Goal: Task Accomplishment & Management: Manage account settings

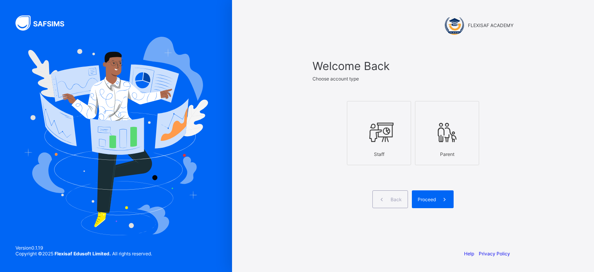
click at [381, 154] on div "Staff" at bounding box center [379, 154] width 56 height 14
click at [433, 196] on div "Proceed" at bounding box center [433, 199] width 42 height 18
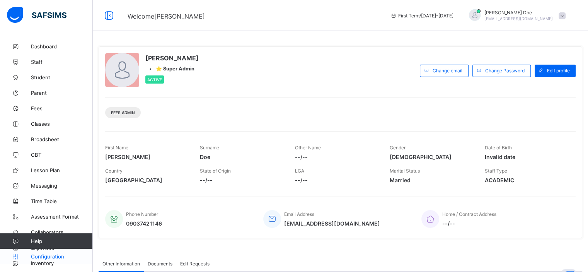
click at [49, 257] on span "Configuration" at bounding box center [61, 256] width 61 height 6
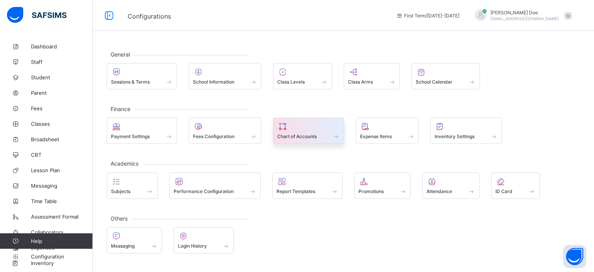
click at [288, 131] on span at bounding box center [308, 132] width 63 height 2
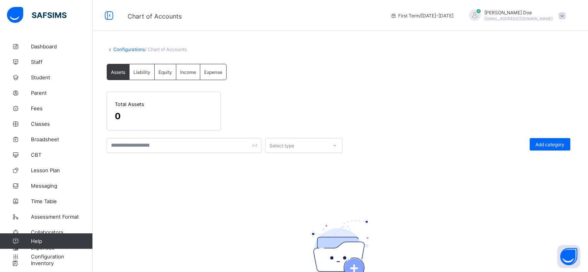
click at [141, 76] on div "Liability" at bounding box center [141, 71] width 25 height 15
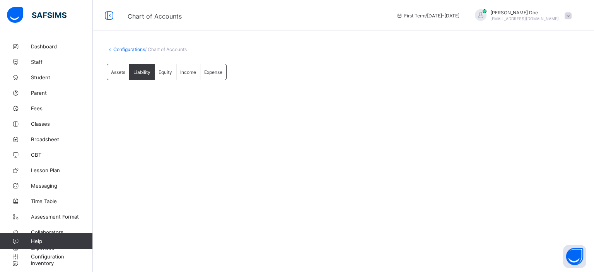
click at [166, 75] on div "Equity" at bounding box center [166, 71] width 22 height 15
click at [189, 77] on div "Income" at bounding box center [188, 71] width 24 height 15
click at [215, 75] on div "Expense" at bounding box center [213, 71] width 26 height 15
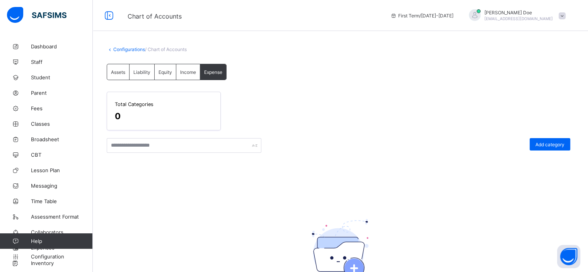
scroll to position [87, 0]
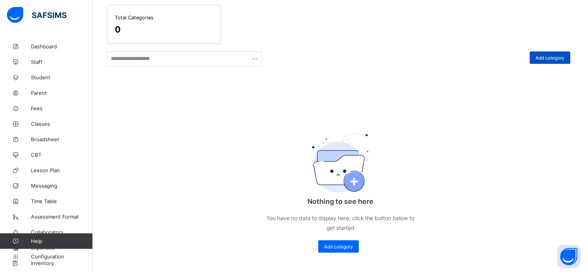
click at [556, 58] on span "Add category" at bounding box center [549, 58] width 29 height 6
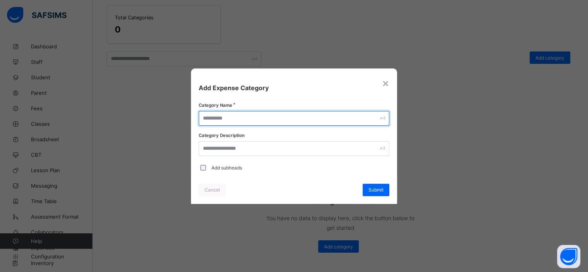
click at [311, 119] on input "text" at bounding box center [294, 118] width 190 height 15
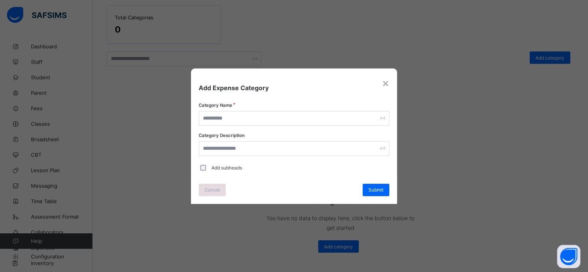
click at [211, 191] on span "Cancel" at bounding box center [211, 190] width 15 height 6
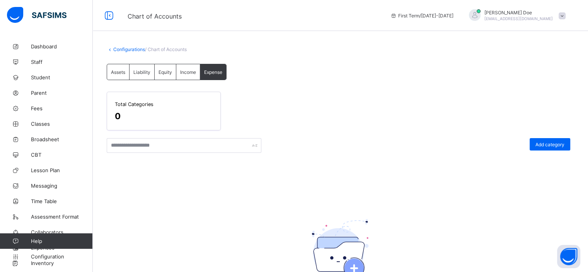
scroll to position [0, 0]
click at [123, 49] on link "Configurations" at bounding box center [129, 49] width 32 height 6
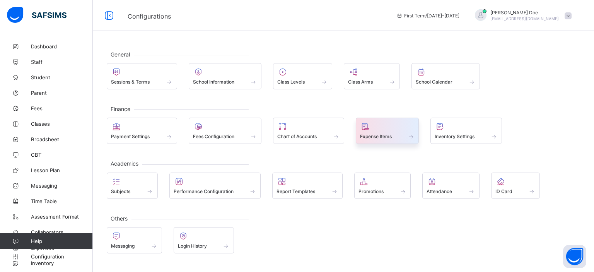
click at [404, 131] on span at bounding box center [387, 132] width 55 height 2
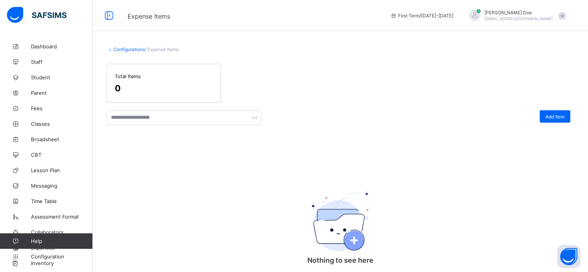
scroll to position [56, 0]
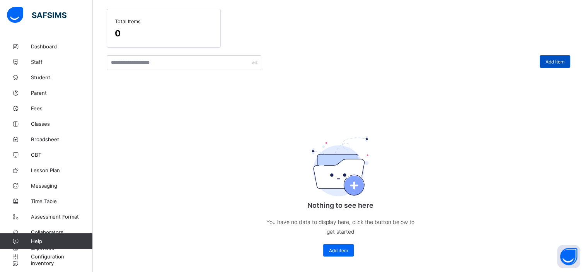
click at [564, 57] on div "Add Item" at bounding box center [555, 61] width 31 height 12
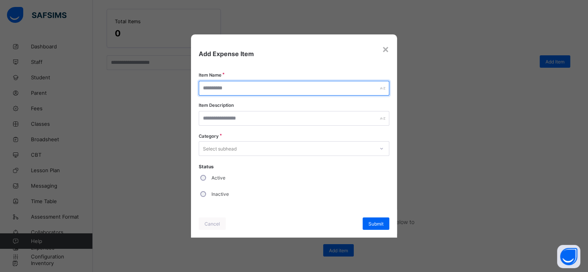
click at [264, 92] on input "text" at bounding box center [294, 88] width 190 height 15
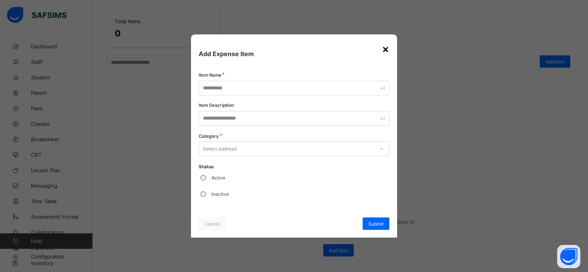
click at [385, 55] on div "×" at bounding box center [385, 48] width 7 height 13
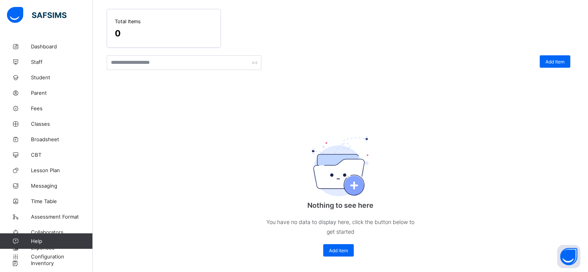
scroll to position [0, 0]
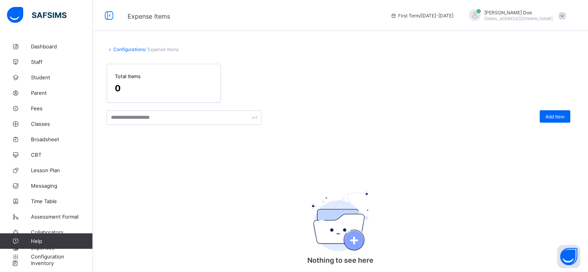
click at [127, 48] on link "Configurations" at bounding box center [129, 49] width 32 height 6
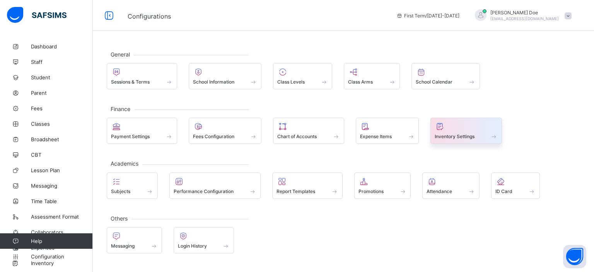
click at [459, 134] on span "Inventory Settings" at bounding box center [454, 136] width 40 height 6
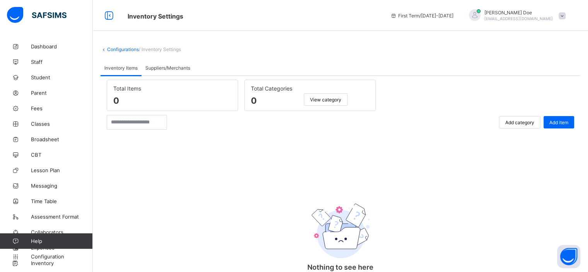
click at [164, 67] on span "Suppliers/Merchants" at bounding box center [167, 68] width 45 height 6
